Goal: Task Accomplishment & Management: Use online tool/utility

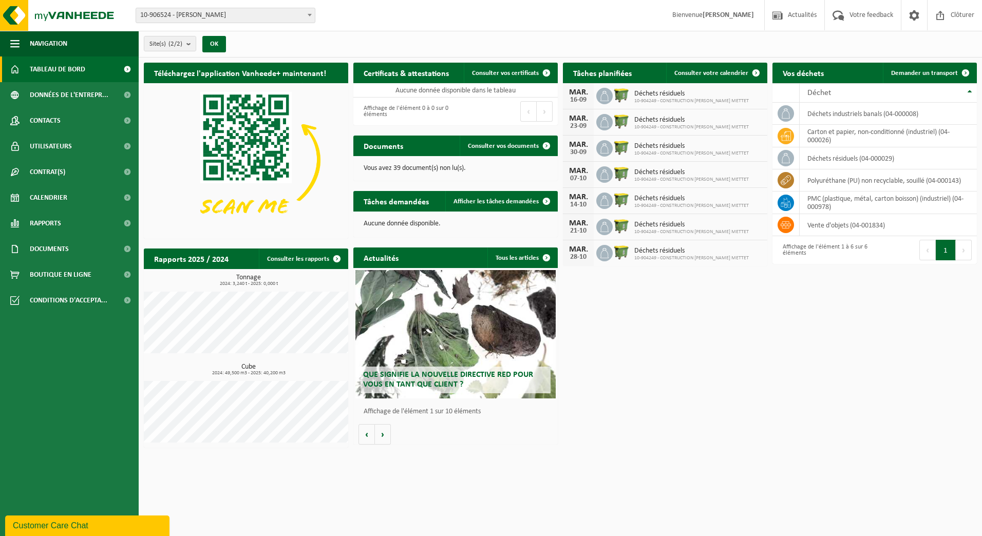
drag, startPoint x: 685, startPoint y: 396, endPoint x: 697, endPoint y: 394, distance: 13.1
click at [685, 396] on div "Téléchargez l'application Vanheede+ maintenant! Cachez Certificats & attestatio…" at bounding box center [560, 255] width 838 height 395
click at [69, 193] on link "Calendrier" at bounding box center [69, 198] width 139 height 26
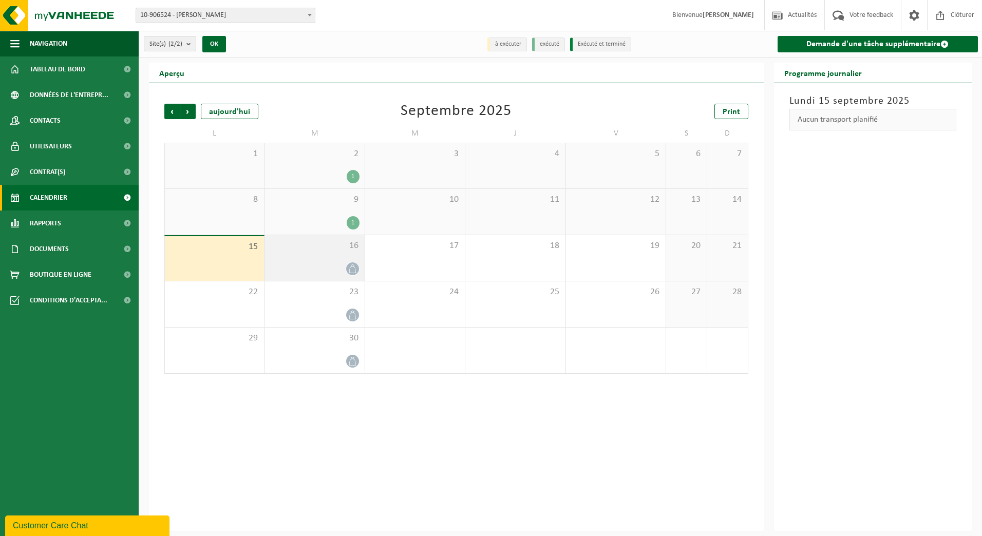
click at [320, 254] on div "16" at bounding box center [314, 258] width 100 height 46
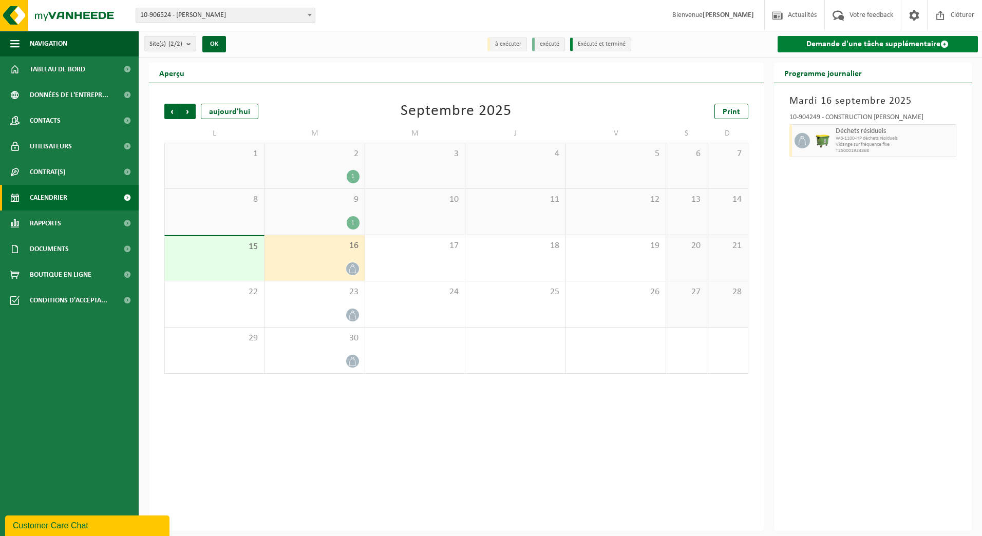
click at [886, 40] on link "Demande d'une tâche supplémentaire" at bounding box center [878, 44] width 201 height 16
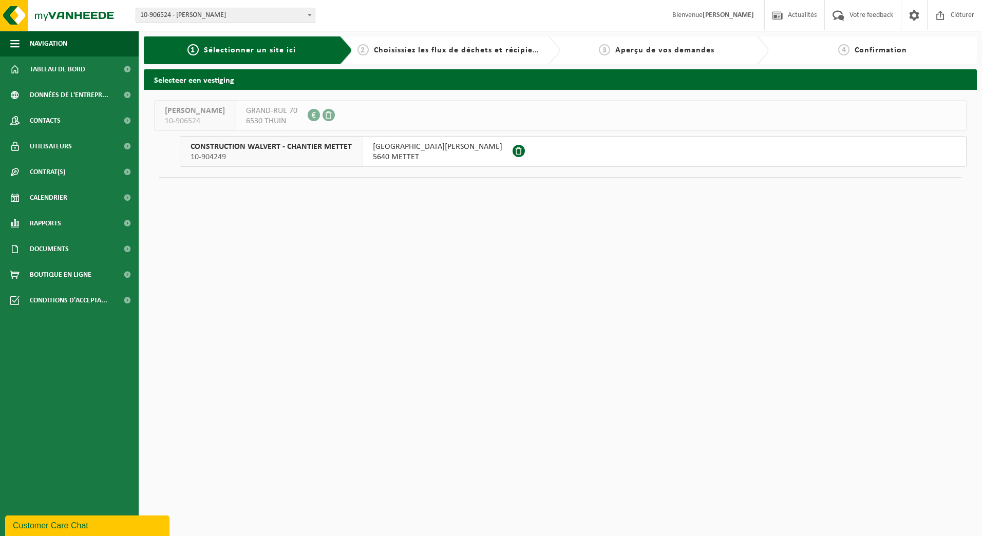
click at [309, 155] on span "10-904249" at bounding box center [271, 157] width 161 height 10
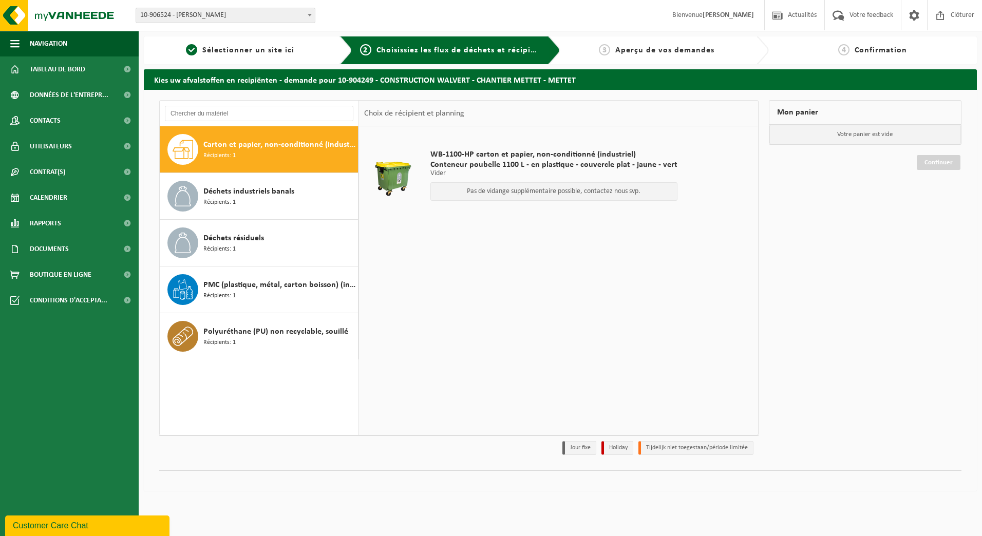
click at [247, 145] on span "Carton et papier, non-conditionné (industriel)" at bounding box center [279, 145] width 152 height 12
drag, startPoint x: 500, startPoint y: 193, endPoint x: 622, endPoint y: 193, distance: 122.2
click at [622, 193] on p "Pas de vidange supplémentaire possible, contactez nous svp." at bounding box center [554, 191] width 236 height 7
drag, startPoint x: 622, startPoint y: 193, endPoint x: 650, endPoint y: 194, distance: 27.8
click at [650, 194] on p "Pas de vidange supplémentaire possible, contactez nous svp." at bounding box center [554, 191] width 236 height 7
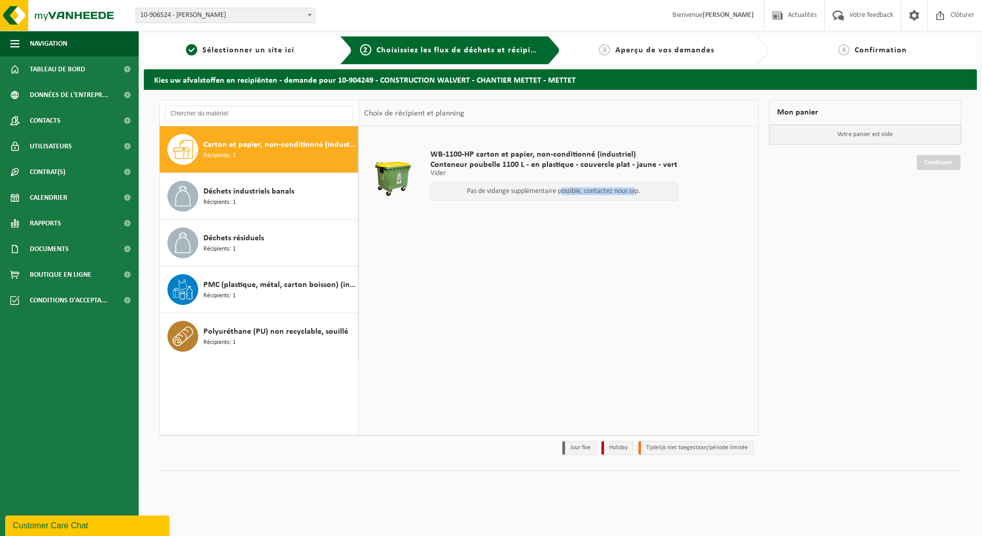
drag, startPoint x: 558, startPoint y: 201, endPoint x: 632, endPoint y: 189, distance: 75.5
click at [632, 189] on div "WB-1100-HP carton et papier, non-conditionné (industriel) Conteneur poubelle 11…" at bounding box center [553, 177] width 257 height 77
drag, startPoint x: 632, startPoint y: 189, endPoint x: 595, endPoint y: 260, distance: 80.2
click at [598, 259] on div "WB-1100-HP carton et papier, non-conditionné (industriel) Conteneur poubelle 11…" at bounding box center [558, 280] width 399 height 308
click at [287, 142] on span "Carton et papier, non-conditionné (industriel)" at bounding box center [279, 145] width 152 height 12
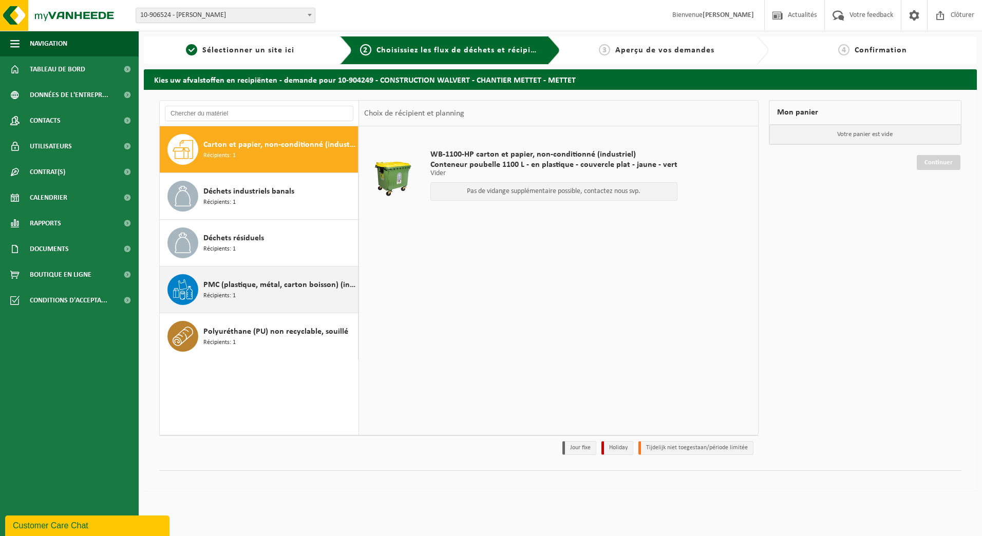
click at [269, 293] on div "PMC (plastique, métal, carton boisson) (industriel) Récipients: 1" at bounding box center [279, 289] width 152 height 31
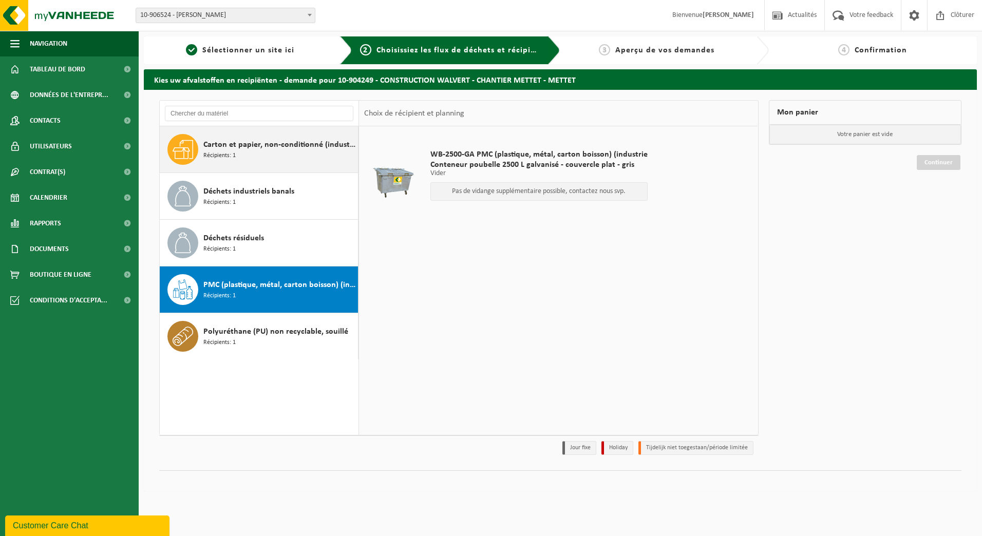
click at [263, 162] on div "Carton et papier, non-conditionné (industriel) Récipients: 1" at bounding box center [279, 149] width 152 height 31
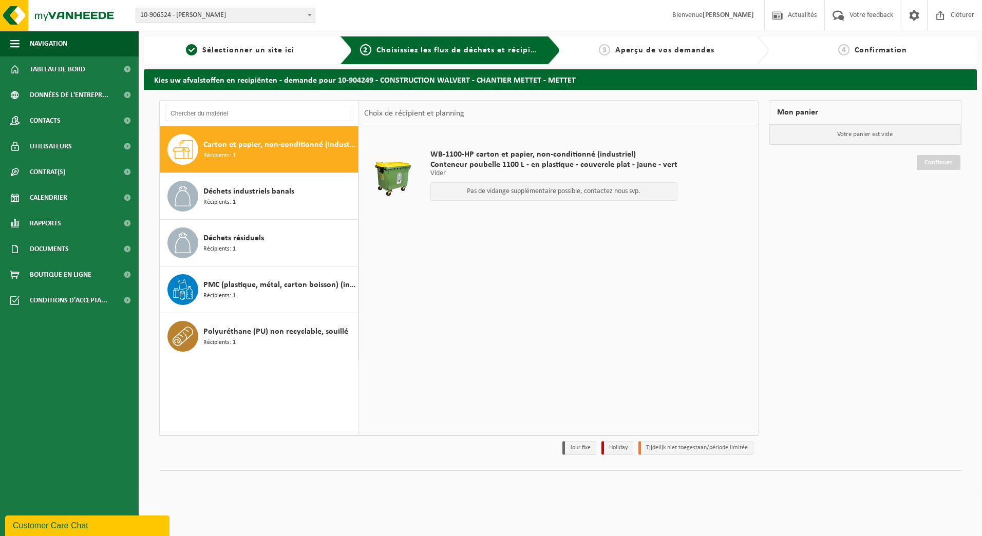
click at [88, 527] on div "Customer Care Chat" at bounding box center [87, 526] width 149 height 12
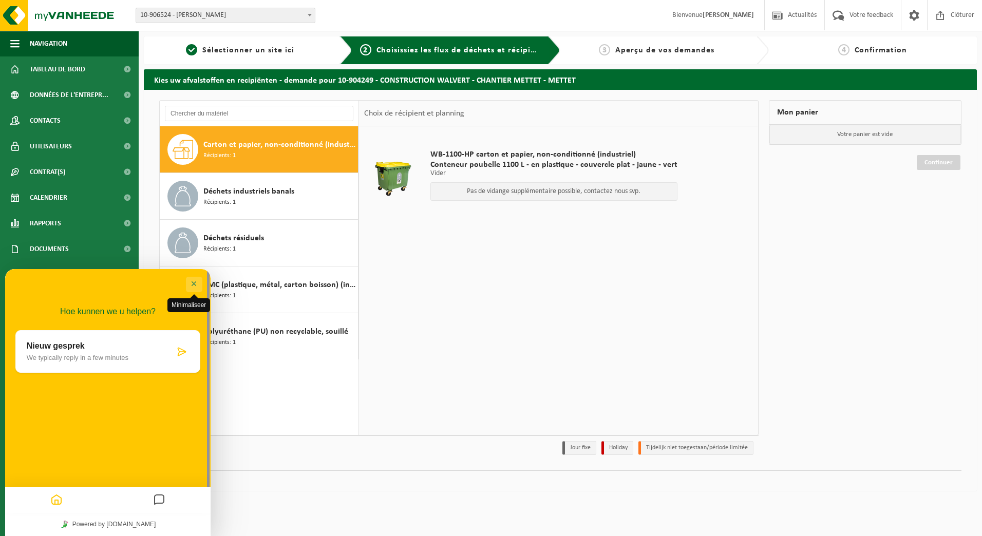
drag, startPoint x: 192, startPoint y: 283, endPoint x: 552, endPoint y: 551, distance: 449.3
click at [192, 283] on button "Minimaliseer" at bounding box center [194, 284] width 16 height 15
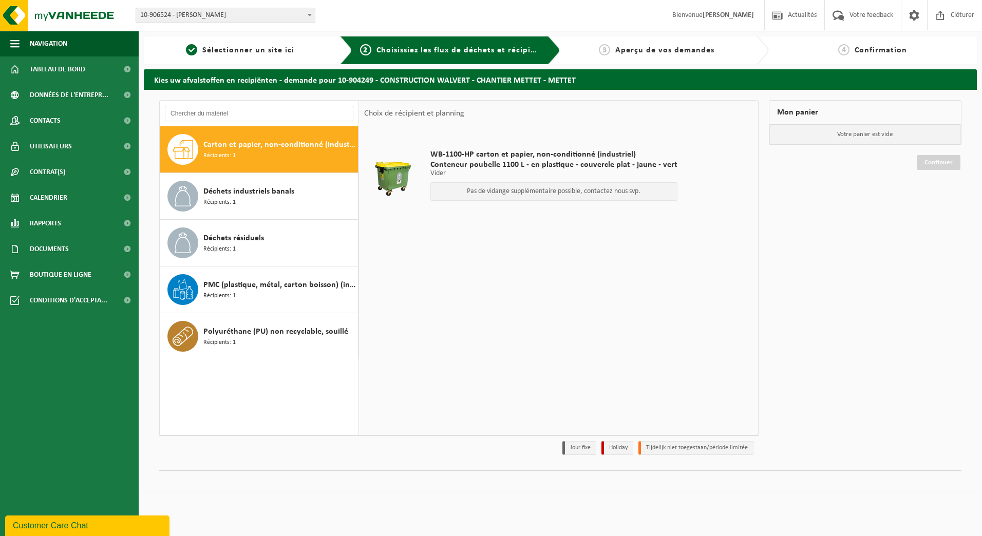
click at [547, 282] on div "WB-1100-HP carton et papier, non-conditionné (industriel) Conteneur poubelle 11…" at bounding box center [558, 280] width 399 height 308
click at [491, 281] on div "WB-1100-HP carton et papier, non-conditionné (industriel) Conteneur poubelle 11…" at bounding box center [558, 280] width 399 height 308
